Goal: Task Accomplishment & Management: Use online tool/utility

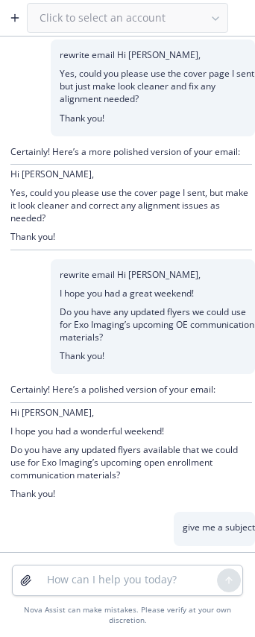
click at [24, 13] on button "button" at bounding box center [15, 18] width 24 height 24
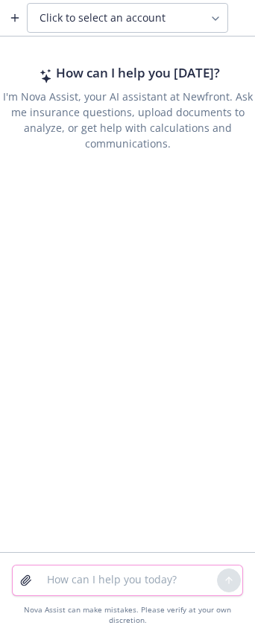
click at [53, 568] on textarea at bounding box center [127, 580] width 179 height 30
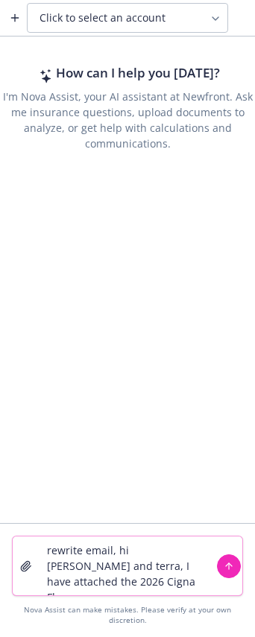
click at [188, 592] on textarea "rewrite email, hi [PERSON_NAME] and terra, I have attached the 2026 Cigna Flyers" at bounding box center [127, 565] width 179 height 59
click at [74, 573] on textarea "rewrite email, hi [PERSON_NAME] and terra, I have attached the 2026 Cigna Flyer…" at bounding box center [127, 565] width 179 height 59
click at [138, 581] on textarea "rewrite email, hi [PERSON_NAME] and terra, I have attached the 2026 Cigna Flyer…" at bounding box center [127, 565] width 179 height 59
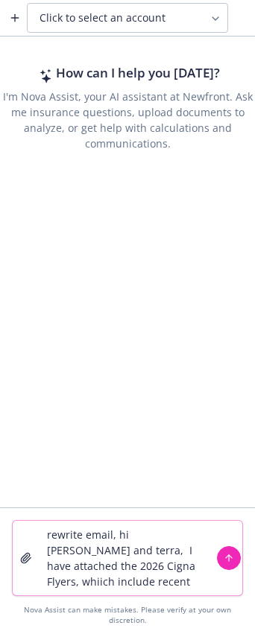
drag, startPoint x: 145, startPoint y: 585, endPoint x: 141, endPoint y: 568, distance: 17.7
click at [141, 568] on textarea "rewrite email, hi [PERSON_NAME] and terra, I have attached the 2026 Cigna Flyer…" at bounding box center [127, 557] width 179 height 74
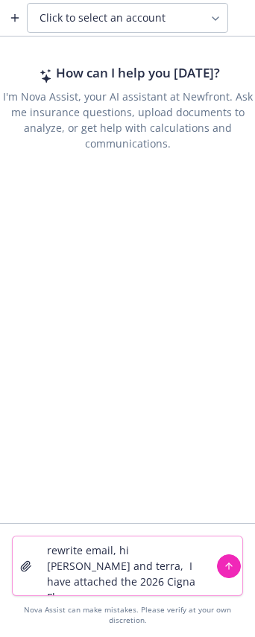
click at [74, 572] on textarea "rewrite email, hi [PERSON_NAME] and terra, I have attached the 2026 Cigna Flyer…" at bounding box center [127, 565] width 179 height 59
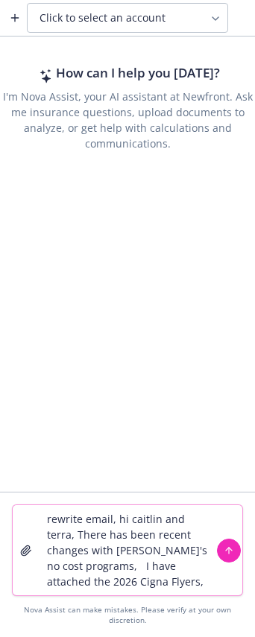
click at [109, 567] on textarea "rewrite email, hi caitlin and terra, There has been recent changes with [PERSON…" at bounding box center [127, 550] width 179 height 90
click at [100, 567] on textarea "rewrite email, hi caitlin and terra, There has been recent changes with [PERSON…" at bounding box center [127, 550] width 179 height 90
paste textarea "both Happify & iPrevail will sunset."
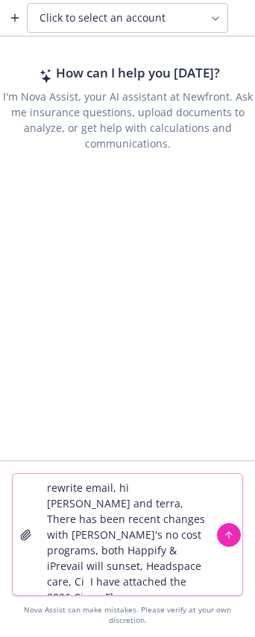
drag, startPoint x: 83, startPoint y: 568, endPoint x: 69, endPoint y: 568, distance: 13.4
click at [69, 568] on textarea "rewrite email, hi [PERSON_NAME] and terra, There has been recent changes with […" at bounding box center [127, 534] width 179 height 121
click at [140, 553] on textarea "rewrite email, hi [PERSON_NAME] and terra, There has been recent changes with […" at bounding box center [127, 534] width 179 height 121
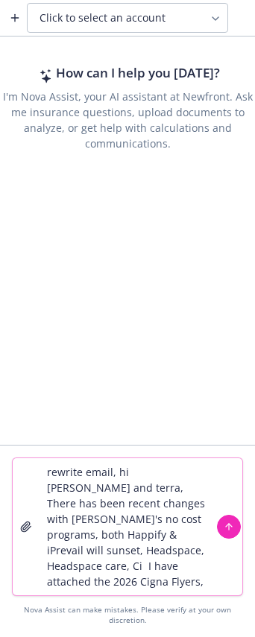
drag, startPoint x: 110, startPoint y: 550, endPoint x: 195, endPoint y: 549, distance: 84.9
click at [195, 549] on textarea "rewrite email, hi [PERSON_NAME] and terra, There has been recent changes with […" at bounding box center [127, 526] width 179 height 137
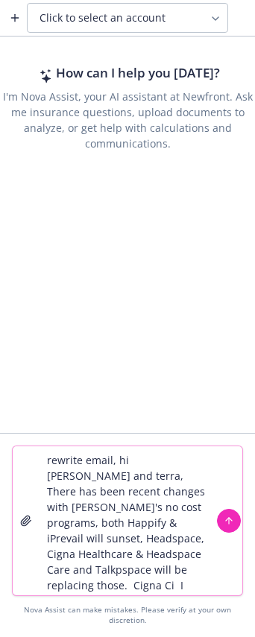
scroll to position [35, 0]
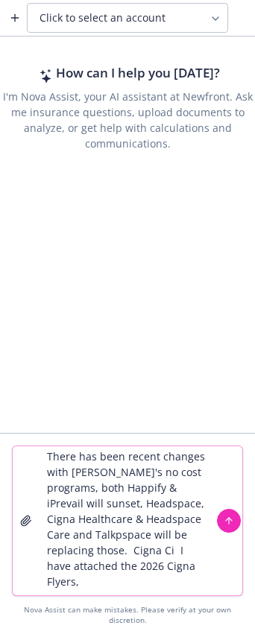
drag, startPoint x: 184, startPoint y: 582, endPoint x: 86, endPoint y: 552, distance: 102.5
click at [87, 552] on textarea "rewrite email, hi [PERSON_NAME] and terra, There has been recent changes with […" at bounding box center [127, 520] width 179 height 149
paste textarea "Cigna Healthcare Wellness Experien"
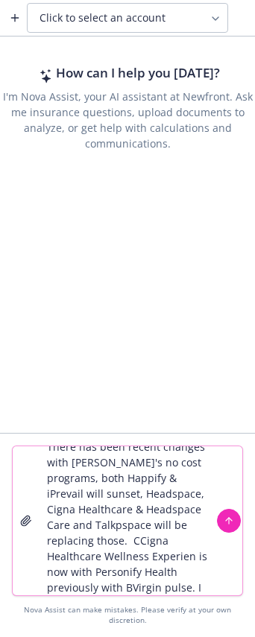
scroll to position [60, 0]
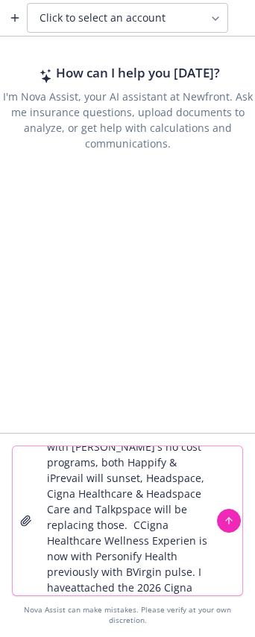
type textarea "rewrite email, hi [PERSON_NAME] and terra, There has been recent changes with […"
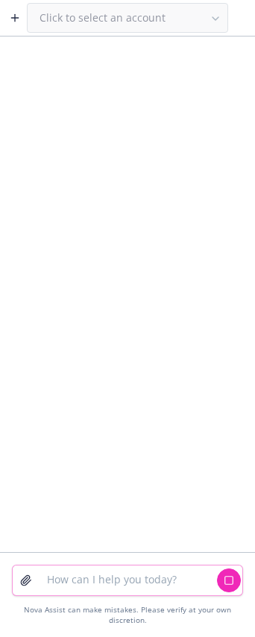
scroll to position [0, 0]
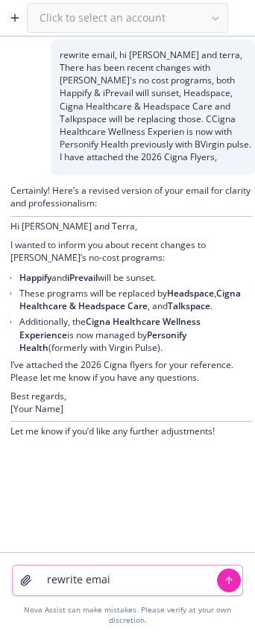
type textarea "rewrite email"
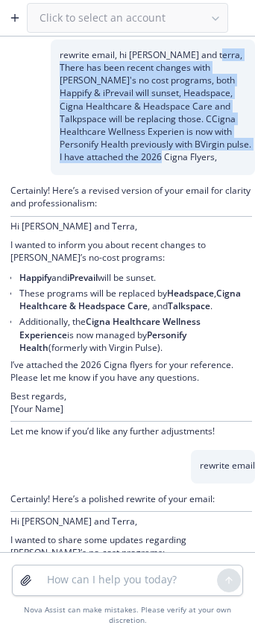
drag, startPoint x: 198, startPoint y: 55, endPoint x: 153, endPoint y: 144, distance: 100.2
click at [192, 161] on p "rewrite email, hi [PERSON_NAME] and terra, There has been recent changes with […" at bounding box center [157, 105] width 195 height 115
copy p "There has been recent changes with [PERSON_NAME]'s no cost programs, both Happi…"
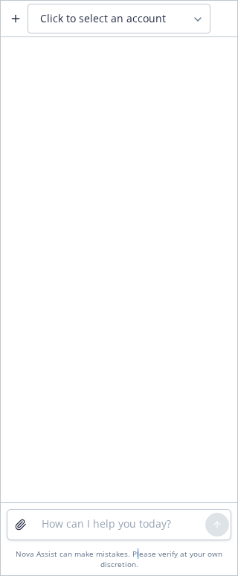
drag, startPoint x: 138, startPoint y: 558, endPoint x: 128, endPoint y: 537, distance: 23.7
click at [131, 546] on div "Nova Assist can make mistakes. Please verify at your own discretion." at bounding box center [119, 539] width 225 height 60
click at [127, 532] on textarea at bounding box center [119, 525] width 173 height 30
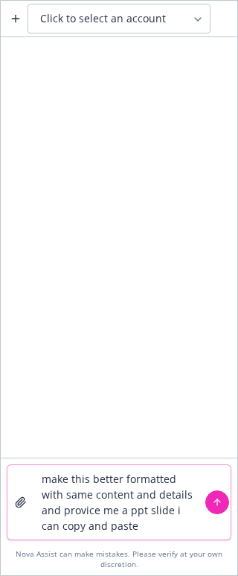
type textarea "make this better formatted with same content and details and provice me a ppt s…"
paste textarea
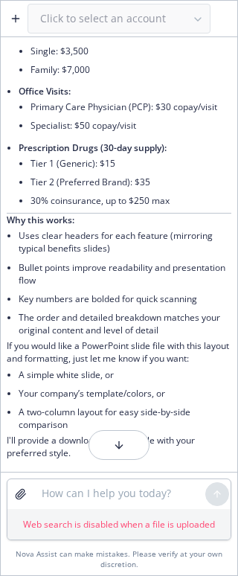
scroll to position [261, 0]
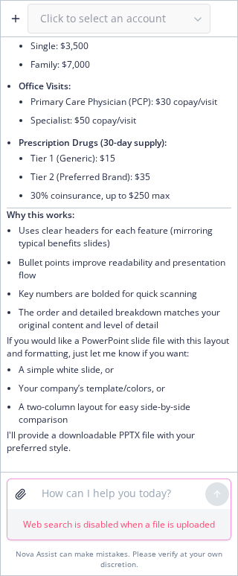
click at [103, 487] on textarea at bounding box center [119, 495] width 173 height 30
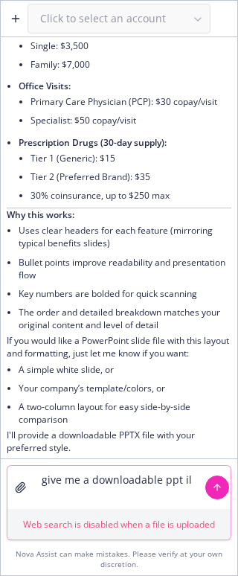
type textarea "give me a downloadable ppt ile"
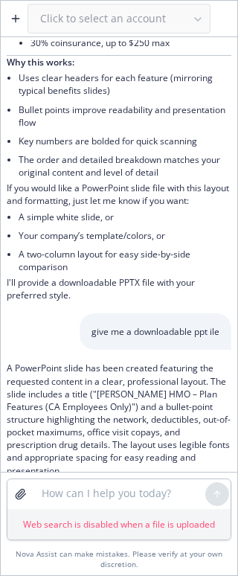
scroll to position [437, 0]
